Goal: Task Accomplishment & Management: Manage account settings

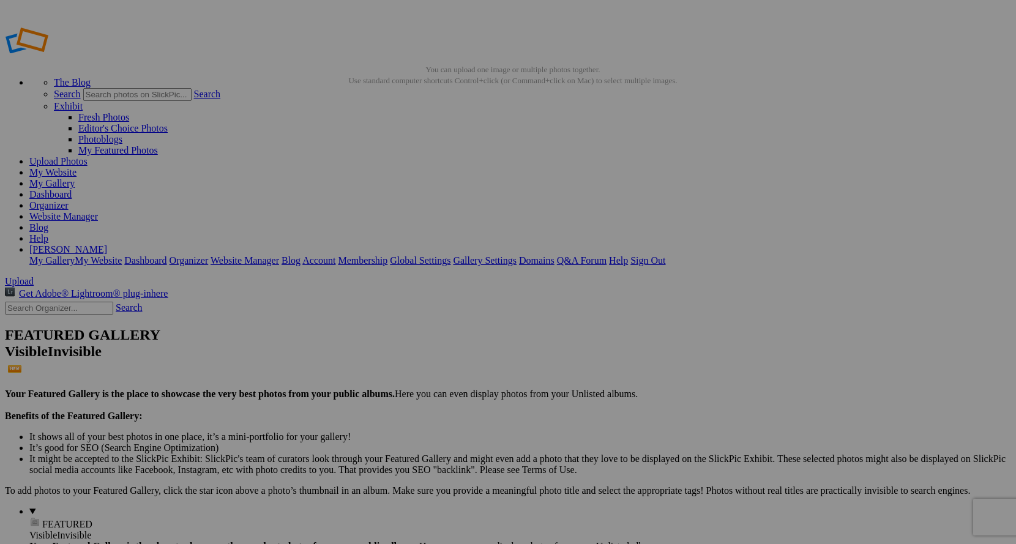
drag, startPoint x: 0, startPoint y: 0, endPoint x: 76, endPoint y: 121, distance: 143.0
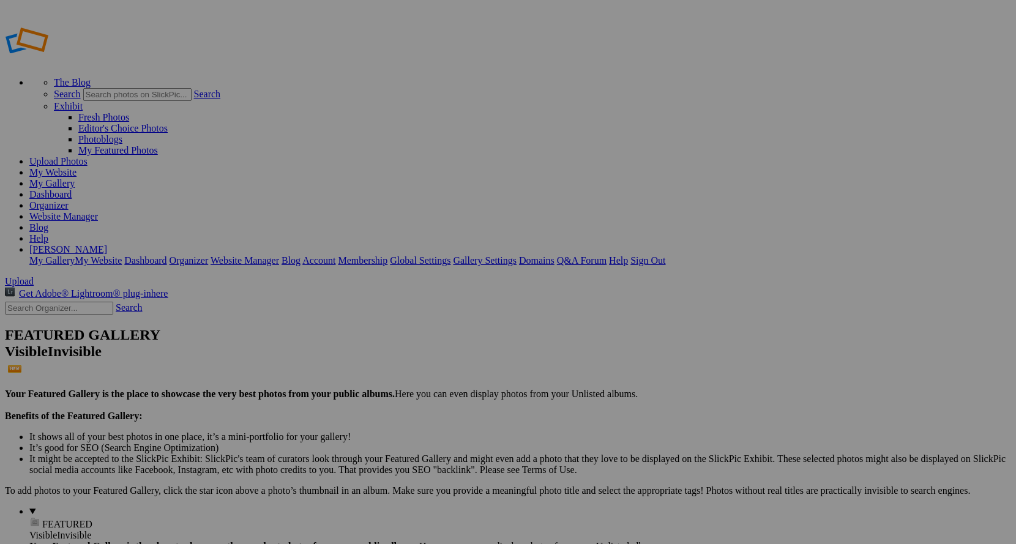
click at [396, 317] on link "Yes" at bounding box center [389, 319] width 14 height 10
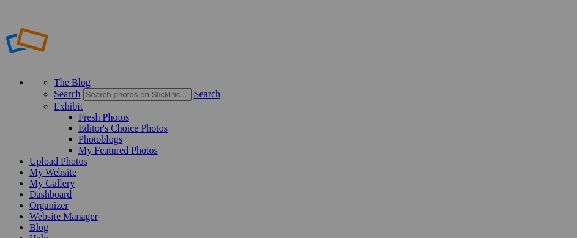
drag, startPoint x: 0, startPoint y: 0, endPoint x: 55, endPoint y: 126, distance: 137.6
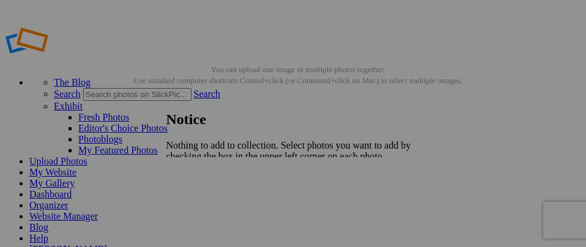
click at [188, 183] on span "Close" at bounding box center [177, 188] width 22 height 10
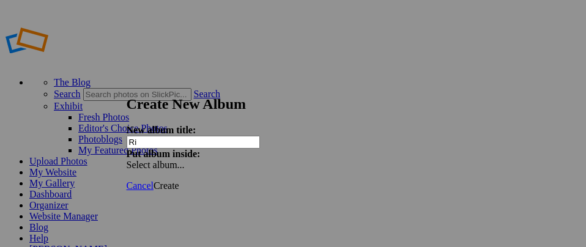
type input "R"
click at [158, 136] on input "Bar mitzvah" at bounding box center [193, 142] width 133 height 13
type input "[PERSON_NAME] Bar mitzvah"
click at [255, 160] on div "Select album..." at bounding box center [191, 165] width 129 height 11
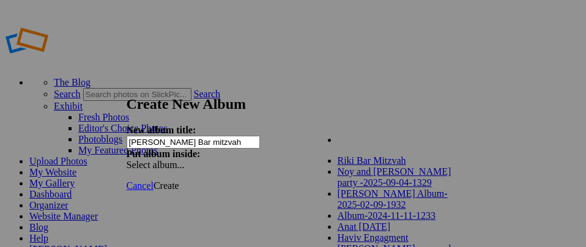
click at [179, 181] on span "Create" at bounding box center [167, 186] width 26 height 10
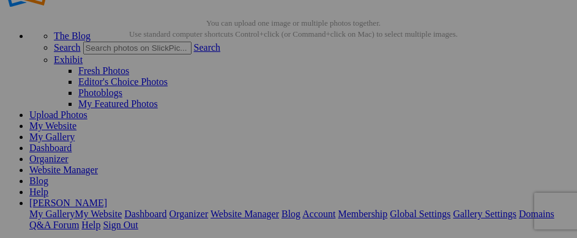
scroll to position [122, 0]
